Goal: Task Accomplishment & Management: Manage account settings

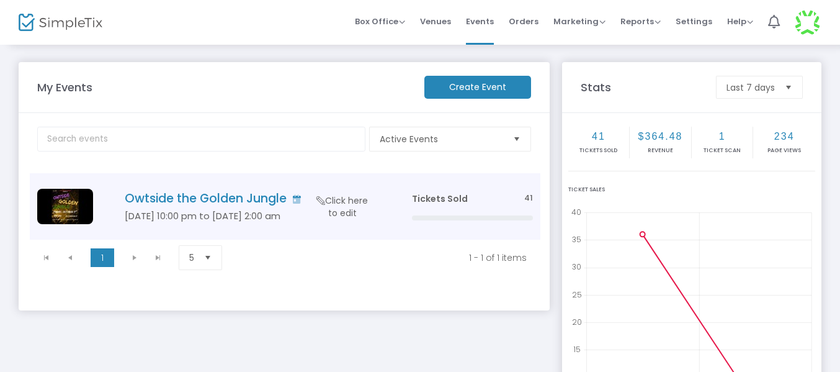
click at [248, 202] on h4 "Owtside the Golden Jungle" at bounding box center [250, 198] width 250 height 14
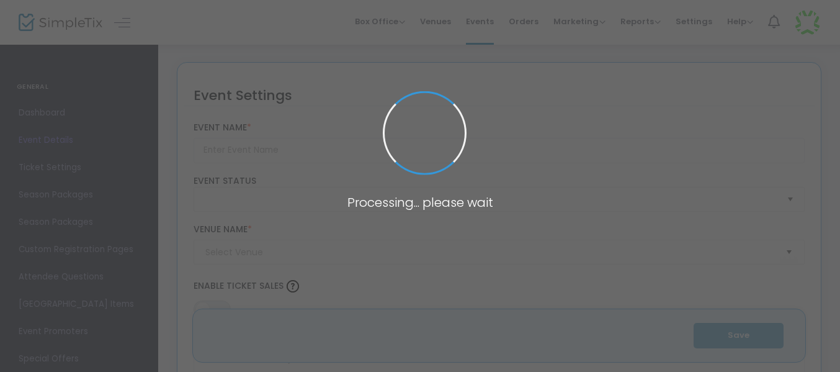
type input "Owtside the Golden Jungle"
type textarea "POP OWT TO THE BSU HOMECOMING SPECIAL SECURITY ENFORCED"
type input "Buy Tickets"
type input "Boys and Girls Club"
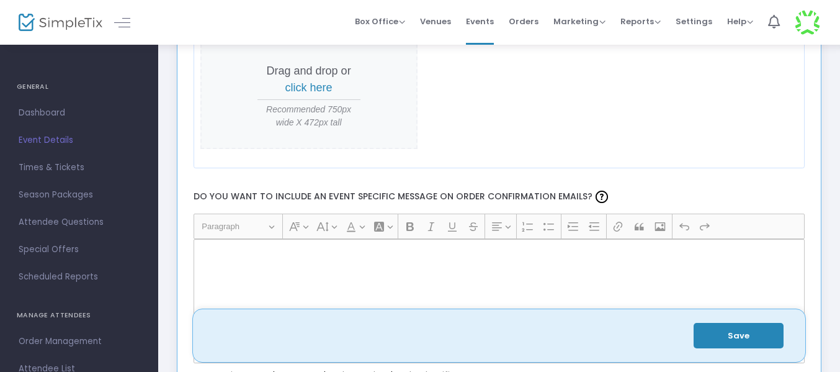
scroll to position [1727, 0]
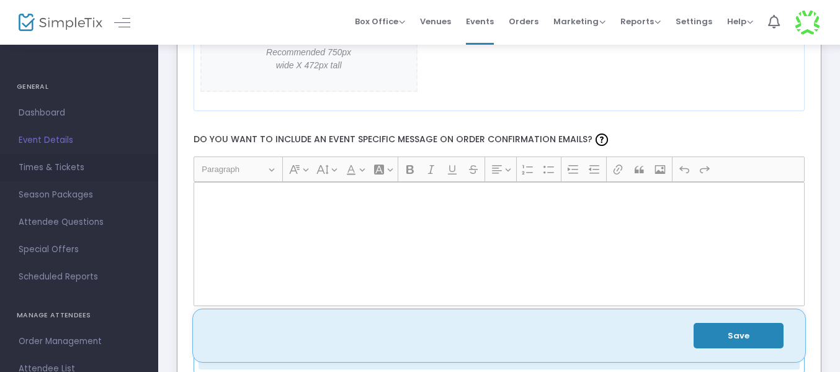
click at [68, 166] on span "Times & Tickets" at bounding box center [79, 168] width 121 height 16
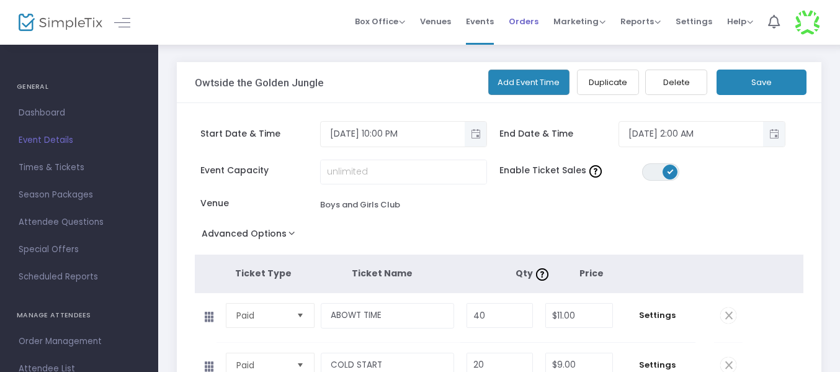
click at [534, 17] on span "Orders" at bounding box center [524, 22] width 30 height 32
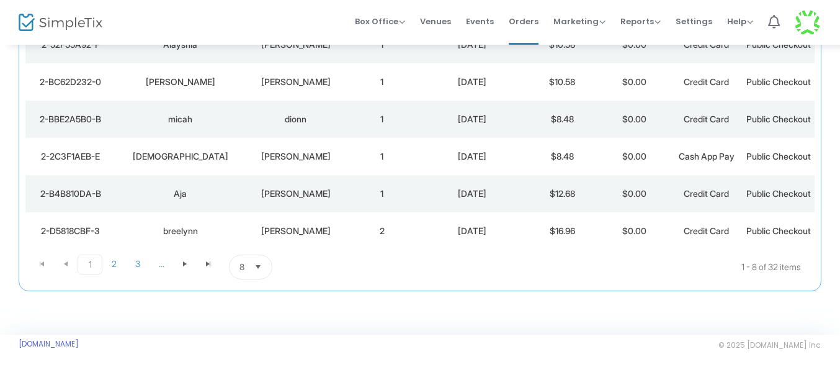
scroll to position [305, 0]
click at [251, 277] on span "Select" at bounding box center [258, 267] width 20 height 20
click at [258, 304] on li "50" at bounding box center [251, 316] width 43 height 25
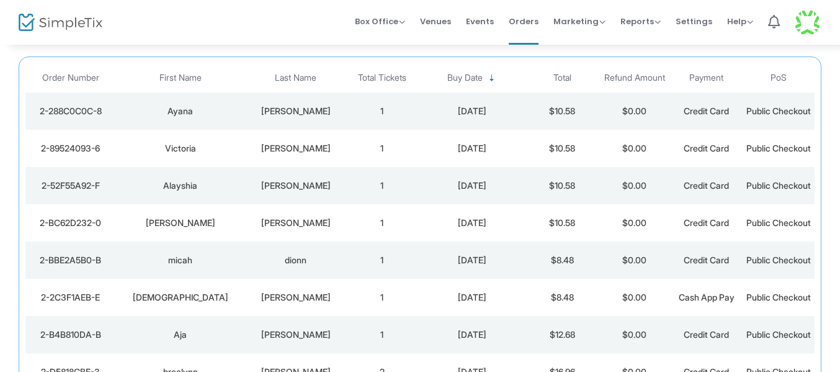
scroll to position [45, 0]
